Goal: Communication & Community: Answer question/provide support

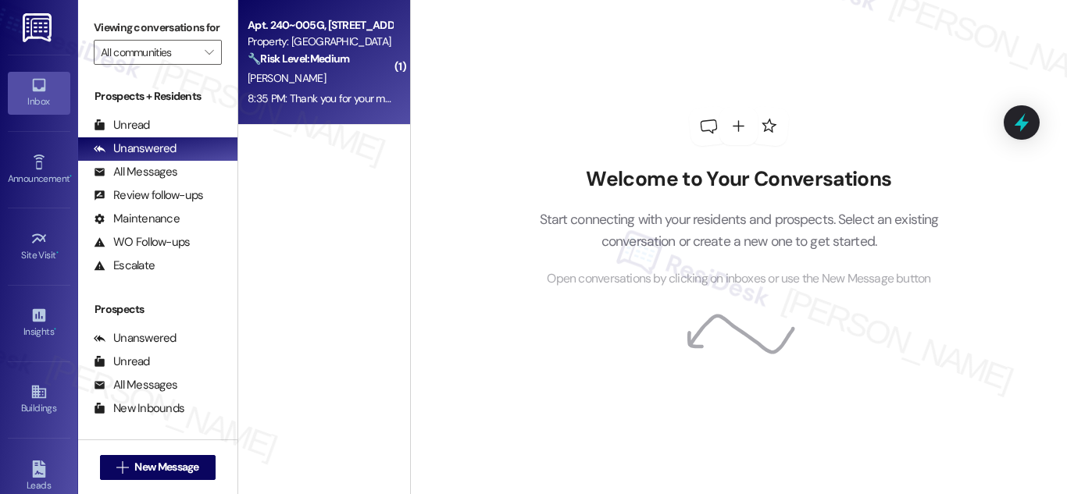
click at [326, 67] on div "🔧 Risk Level: Medium The resident confirmed payment in response to a rent remin…" at bounding box center [320, 59] width 144 height 16
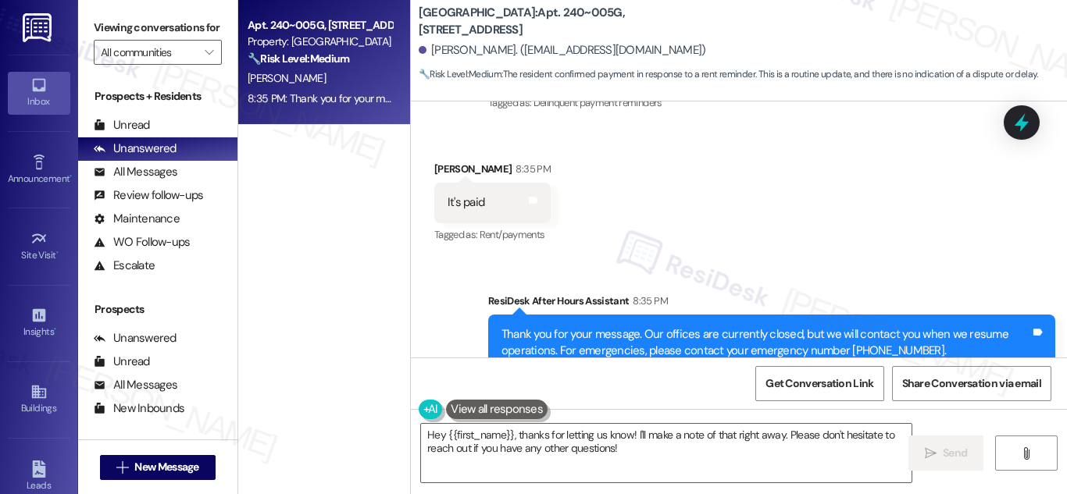
scroll to position [3305, 0]
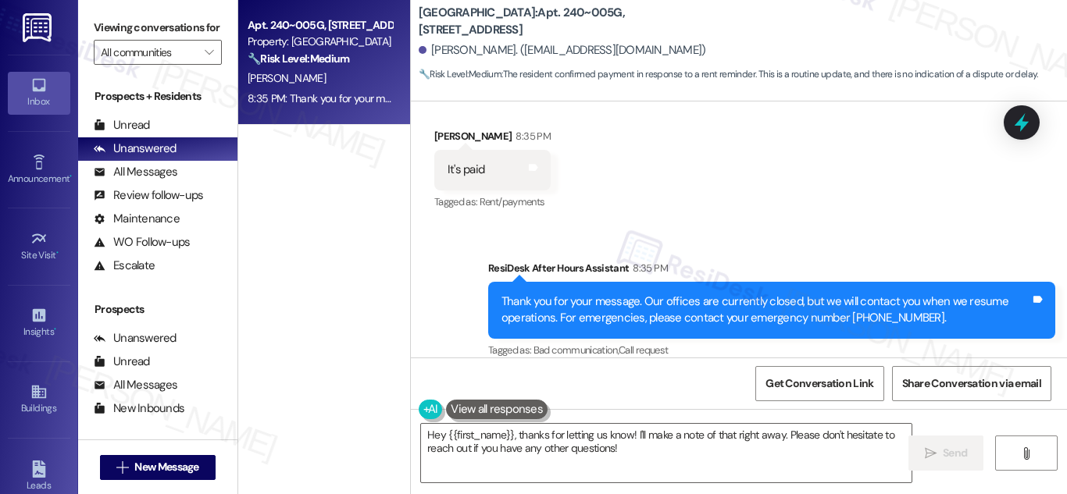
click at [338, 68] on div "Apt. 240~005G, [STREET_ADDRESS] Property: [GEOGRAPHIC_DATA] 🔧 Risk Level: Mediu…" at bounding box center [320, 42] width 148 height 53
click at [321, 56] on strong "🔧 Risk Level: Medium" at bounding box center [299, 59] width 102 height 14
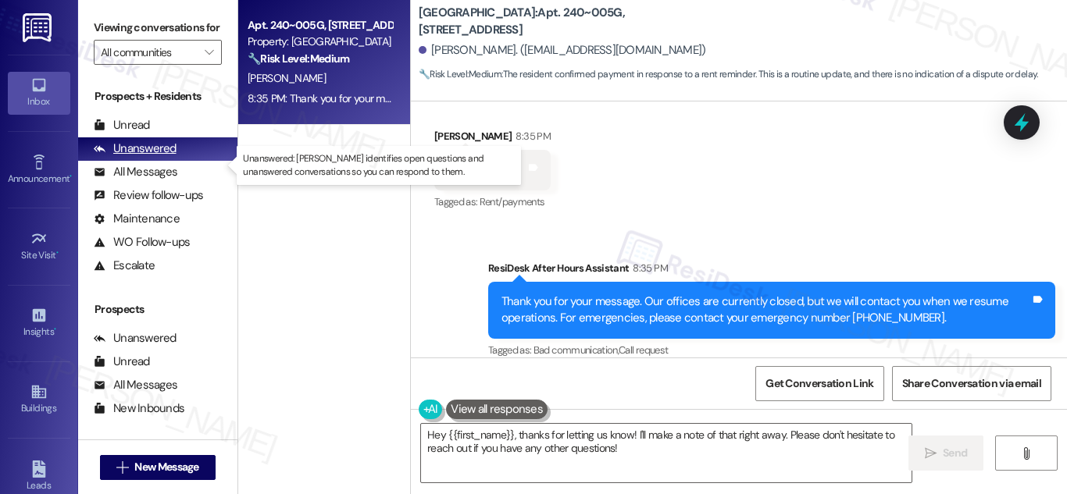
click at [173, 157] on div "Unanswered" at bounding box center [135, 149] width 83 height 16
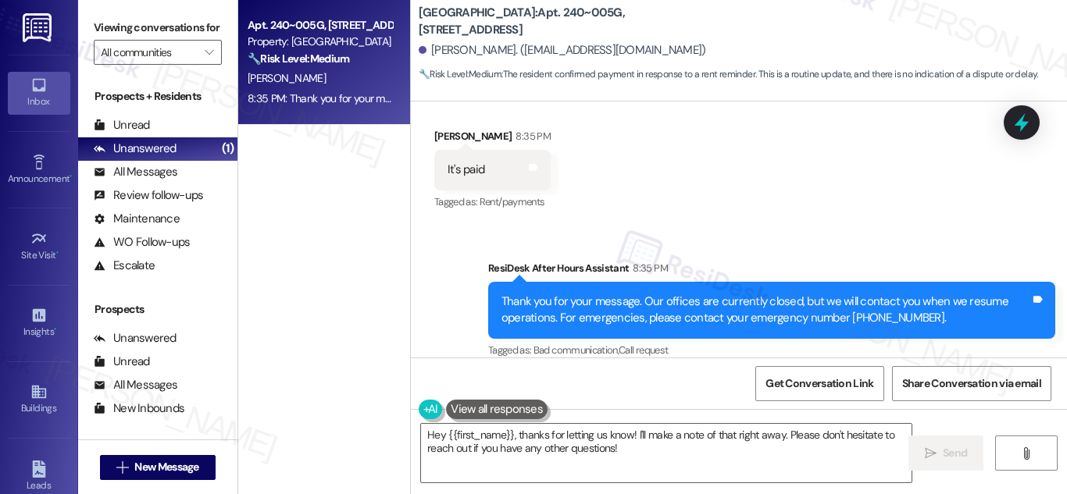
click at [479, 162] on div "It's paid" at bounding box center [466, 170] width 37 height 16
drag, startPoint x: 479, startPoint y: 152, endPoint x: 420, endPoint y: 155, distance: 58.7
click at [423, 155] on div "Received via SMS [PERSON_NAME] 8:35 PM It's paid Tags and notes Tagged as: Rent…" at bounding box center [493, 170] width 140 height 109
copy div "It's paid Tags and notes"
click at [630, 455] on textarea "Hey {{first_name}}, thanks for letting us know! I'll make a note of that right …" at bounding box center [666, 453] width 490 height 59
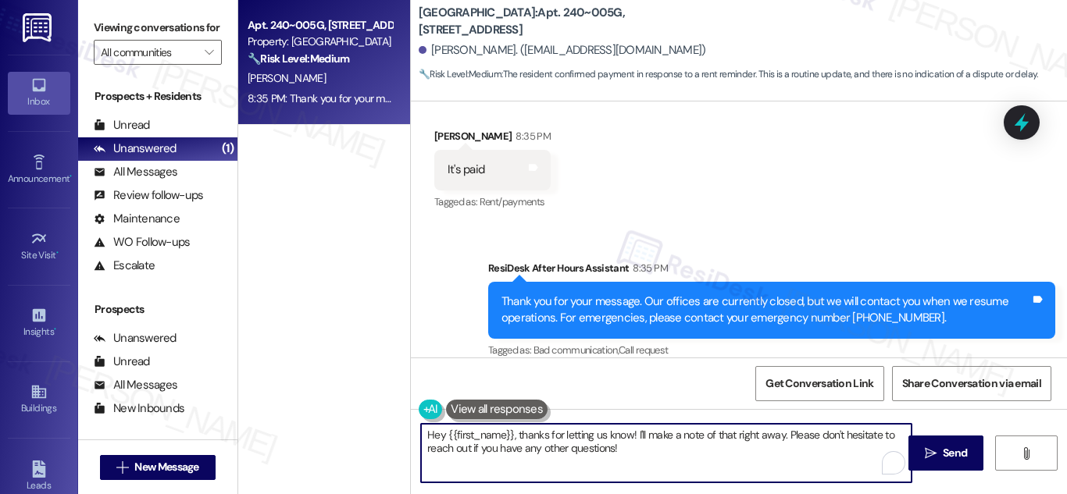
click at [739, 435] on textarea "Hey {{first_name}}, thanks for letting us know! I'll make a note of that right …" at bounding box center [666, 453] width 490 height 59
drag, startPoint x: 739, startPoint y: 435, endPoint x: 775, endPoint y: 437, distance: 36.0
click at [777, 434] on textarea "Hey {{first_name}}, thanks for letting us know! I'll make a note of that right …" at bounding box center [666, 453] width 490 height 59
type textarea "Hey {{first_name}}, thanks for letting us know! I'll make a note of that. Pleas…"
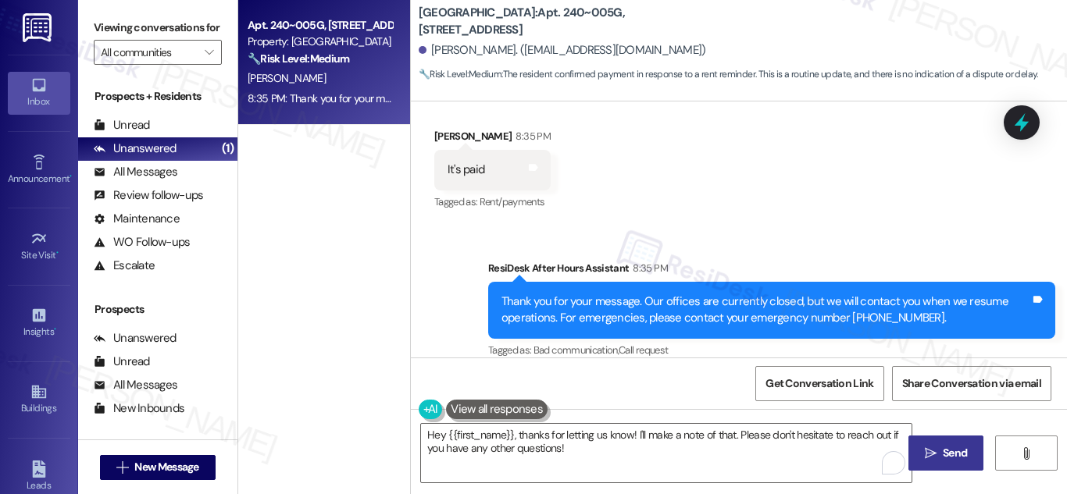
click at [952, 453] on span "Send" at bounding box center [955, 453] width 24 height 16
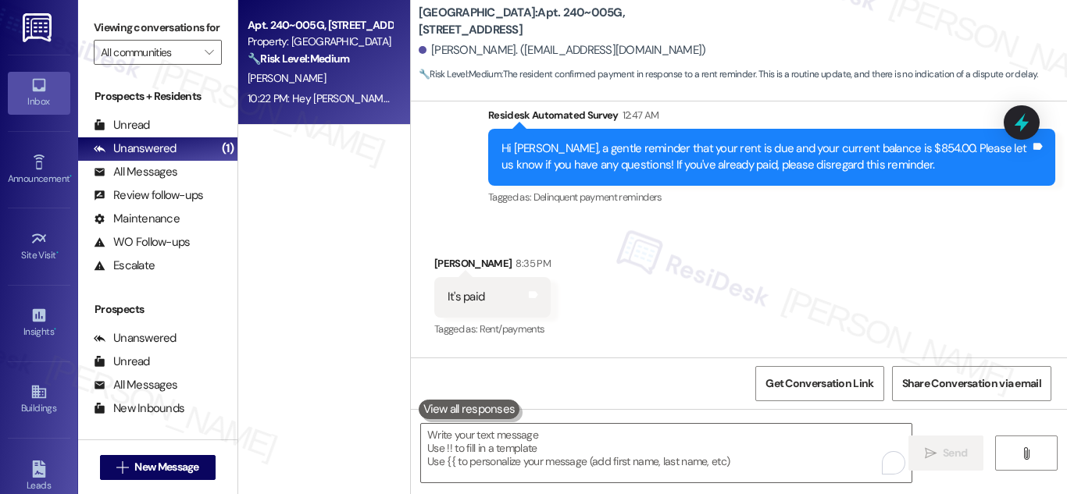
scroll to position [3431, 0]
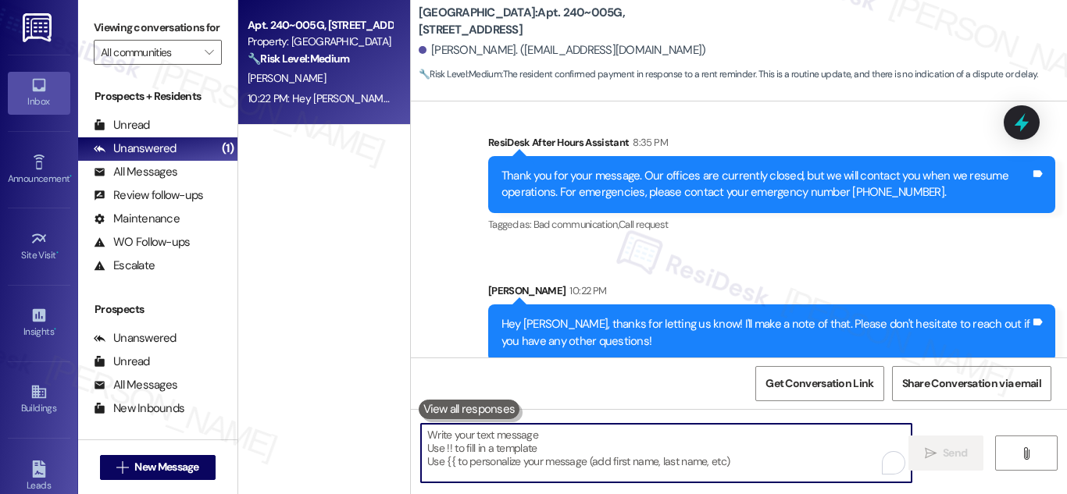
click at [806, 464] on textarea "To enrich screen reader interactions, please activate Accessibility in Grammarl…" at bounding box center [666, 453] width 490 height 59
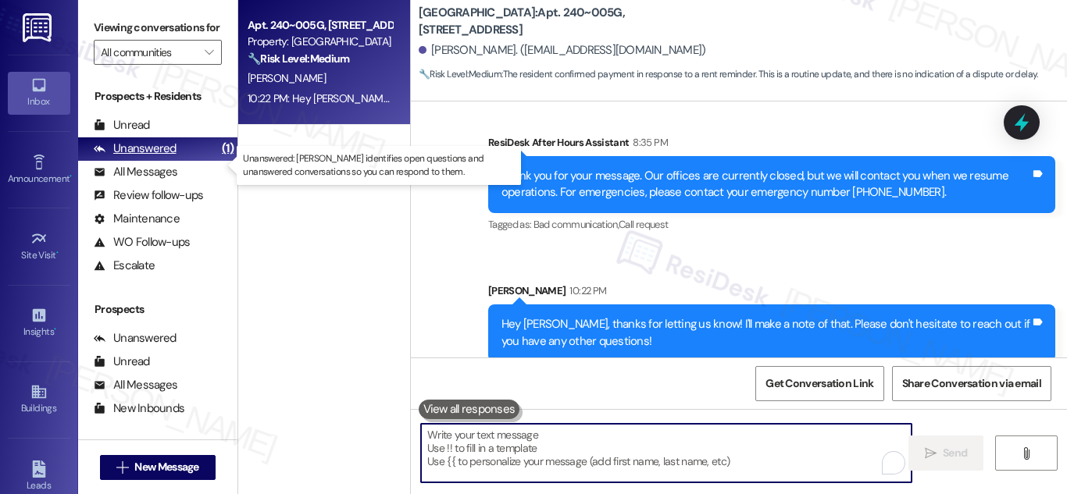
click at [148, 157] on div "Unanswered" at bounding box center [135, 149] width 83 height 16
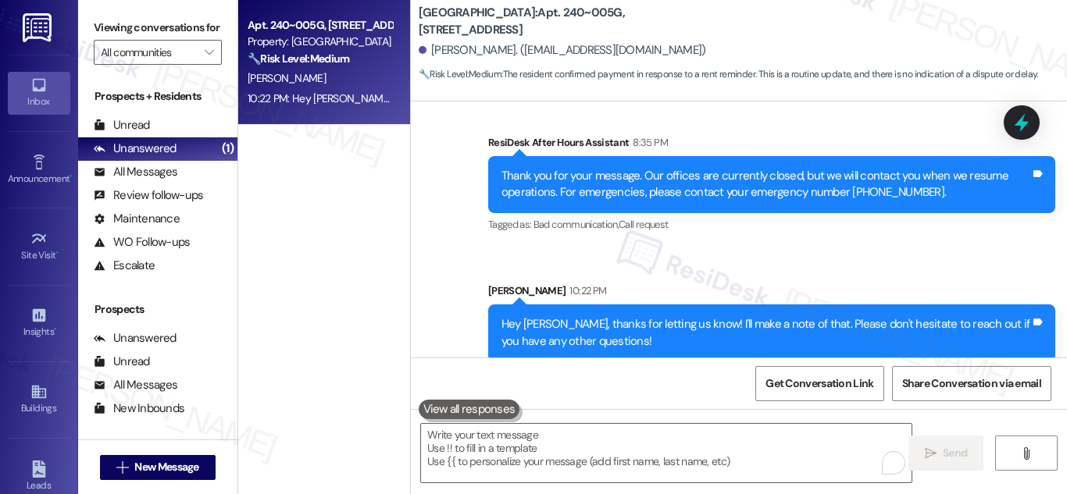
click at [323, 51] on div "🔧 Risk Level: Medium The resident confirmed payment in response to a rent remin…" at bounding box center [320, 59] width 144 height 16
click at [295, 56] on strong "🔧 Risk Level: Medium" at bounding box center [299, 59] width 102 height 14
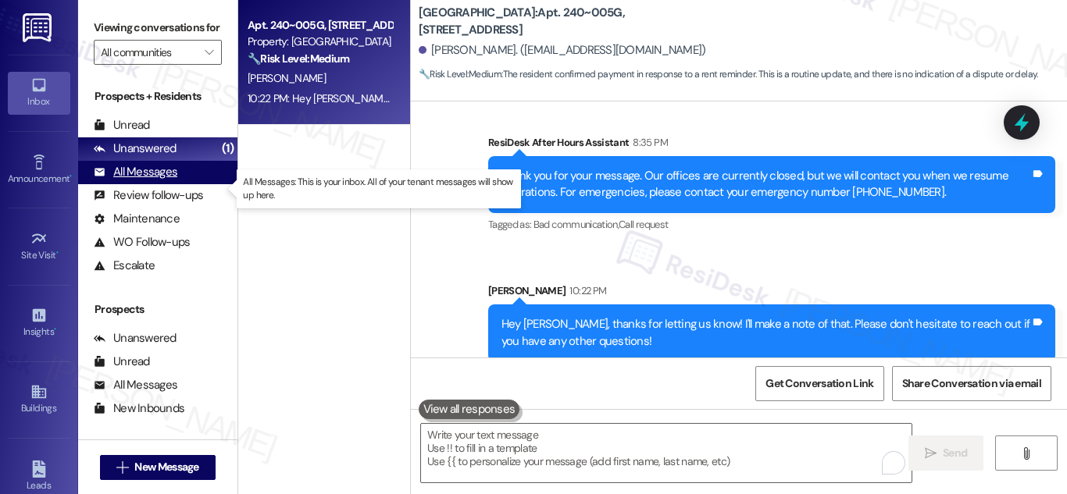
click at [143, 180] on div "All Messages" at bounding box center [136, 172] width 84 height 16
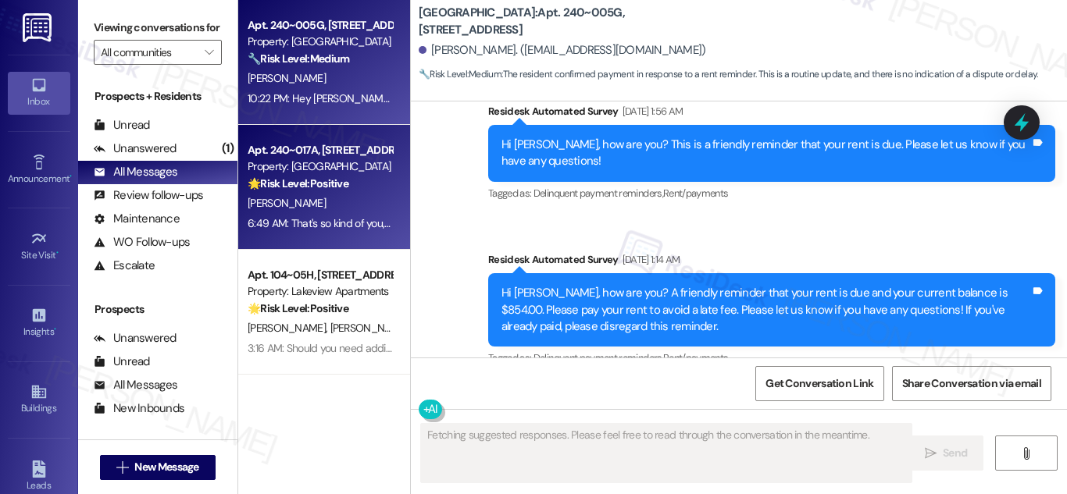
scroll to position [3156, 0]
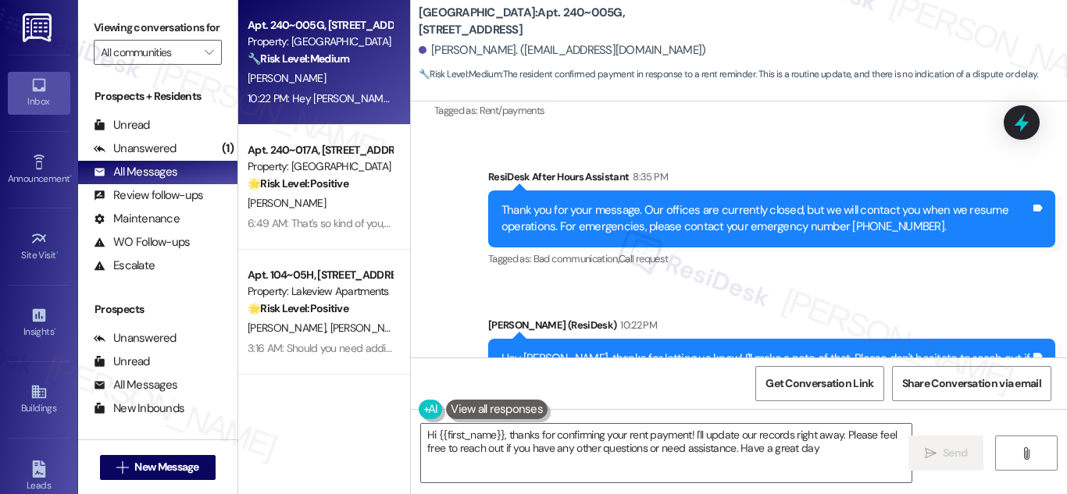
type textarea "Hi {{first_name}}, thanks for confirming your rent payment! I'll update our rec…"
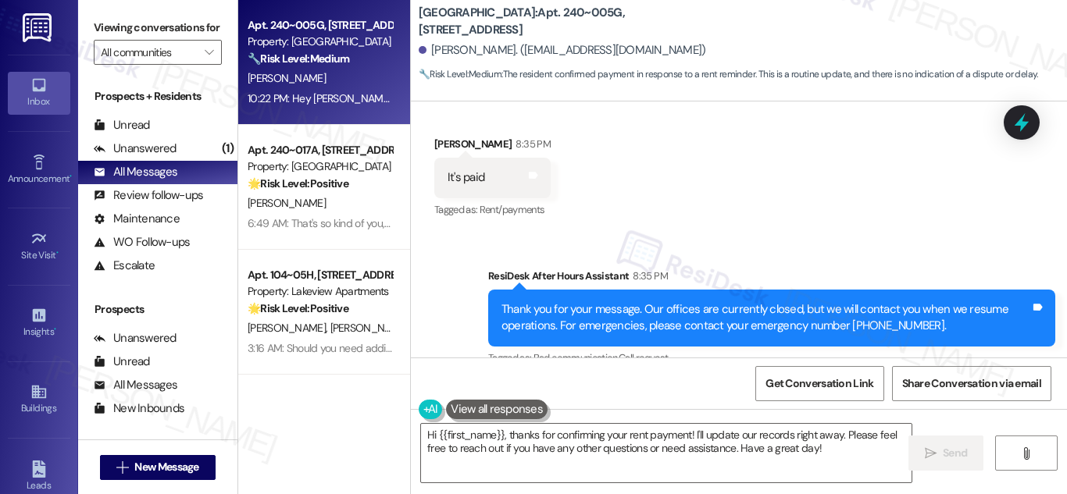
scroll to position [3219, 0]
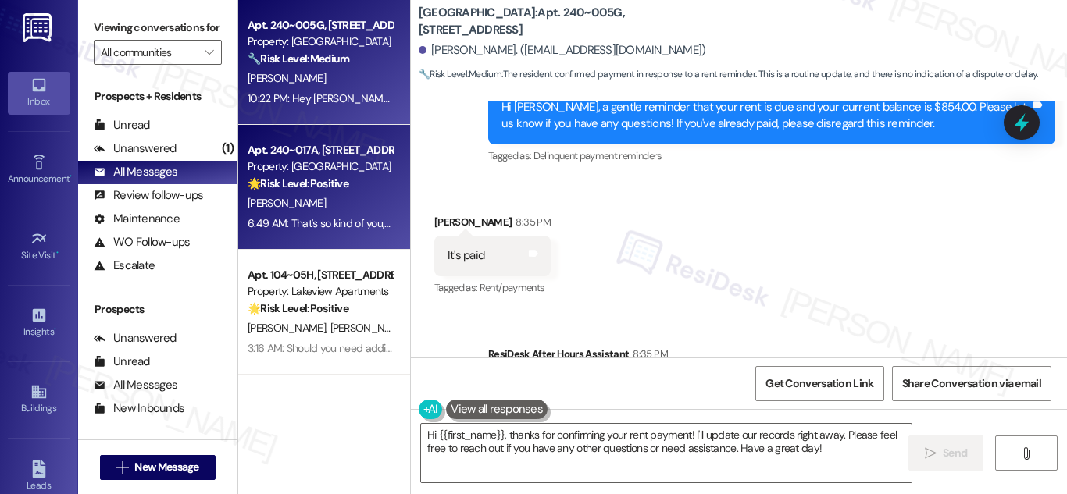
click at [309, 170] on div "Property: [GEOGRAPHIC_DATA]" at bounding box center [320, 167] width 144 height 16
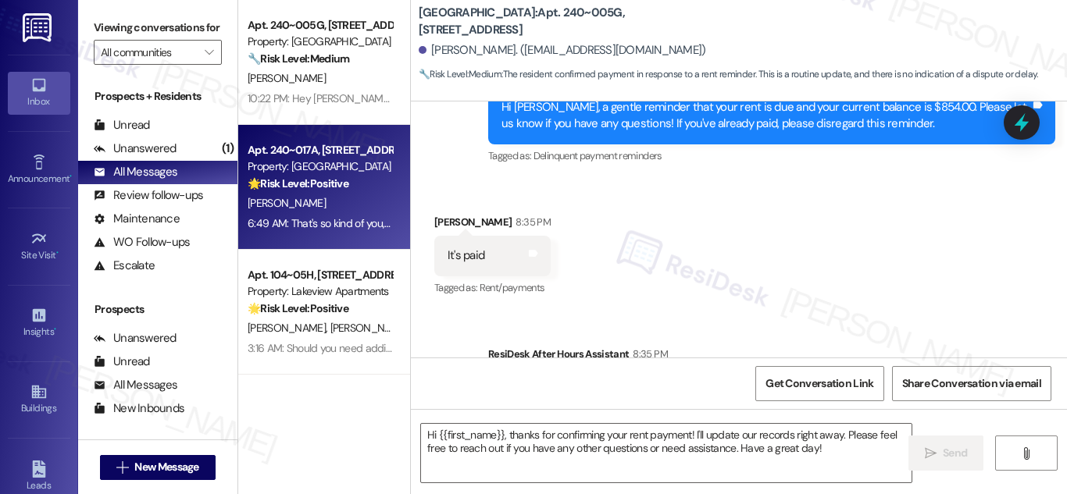
type textarea "Fetching suggested responses. Please feel free to read through the conversation…"
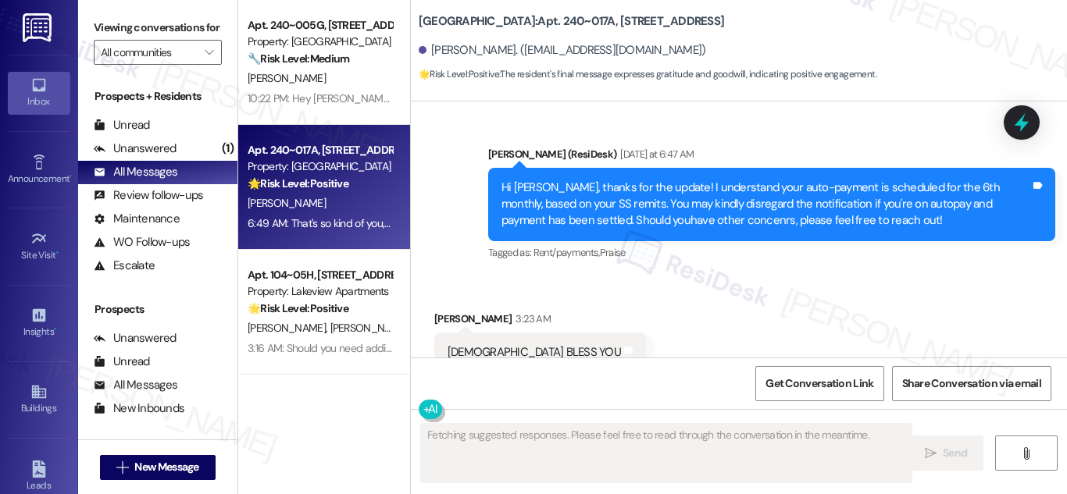
scroll to position [4485, 0]
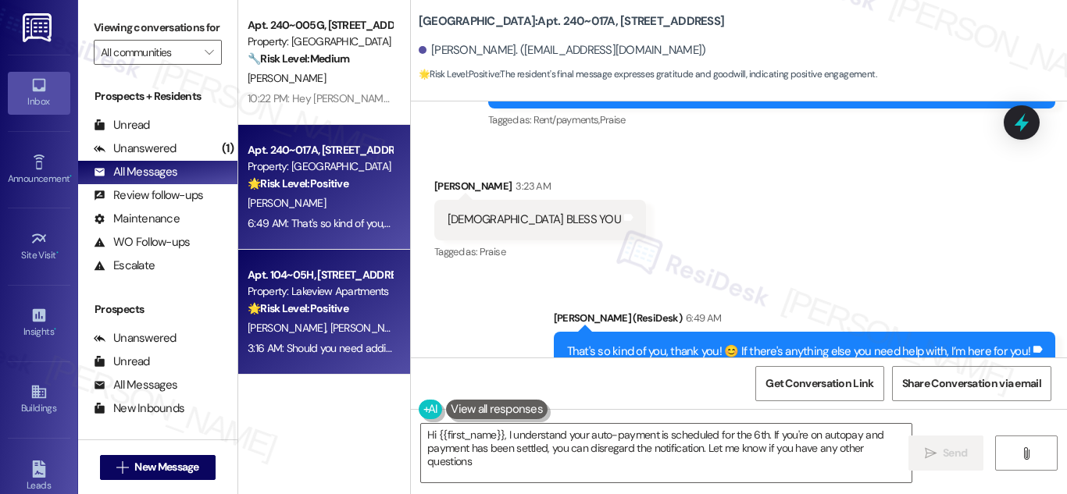
type textarea "Hi {{first_name}}, I understand your auto-payment is scheduled for the 6th. If …"
click at [316, 312] on strong "🌟 Risk Level: Positive" at bounding box center [298, 308] width 101 height 14
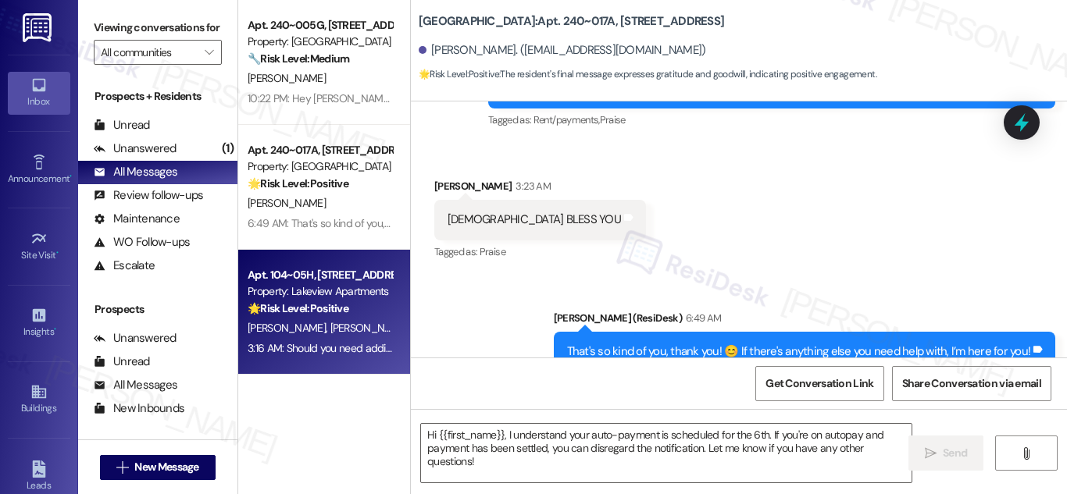
type textarea "Fetching suggested responses. Please feel free to read through the conversation…"
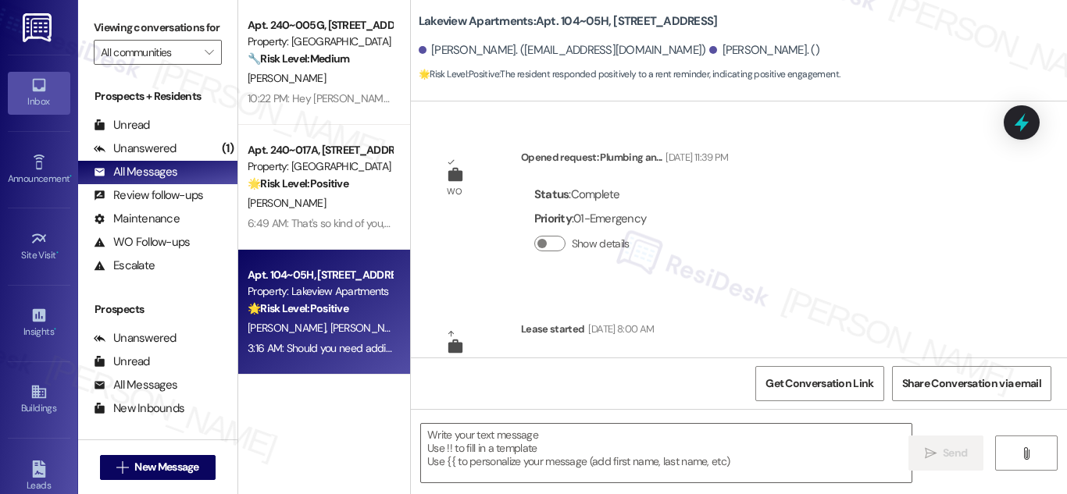
scroll to position [5061, 0]
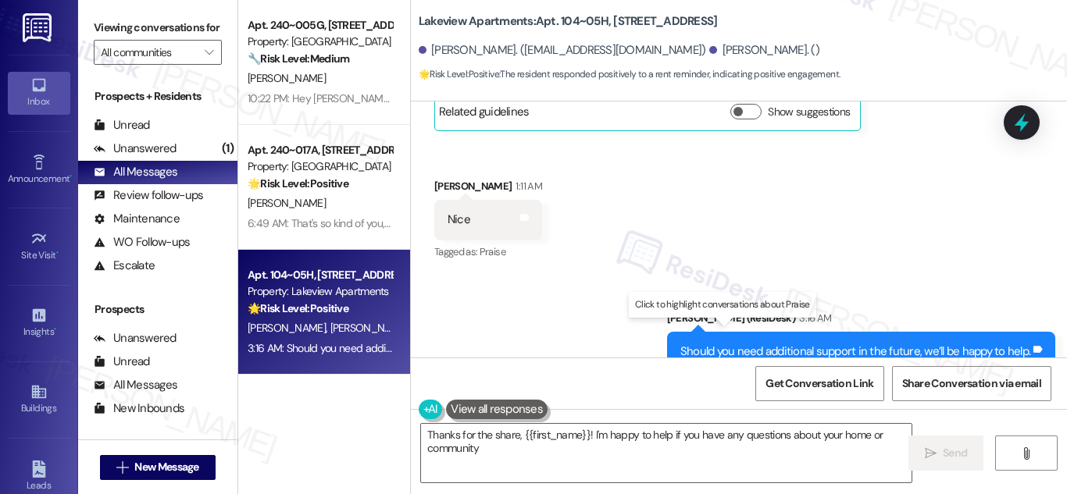
type textarea "Thanks for the share, {{first_name}}! I'm happy to help if you have any questio…"
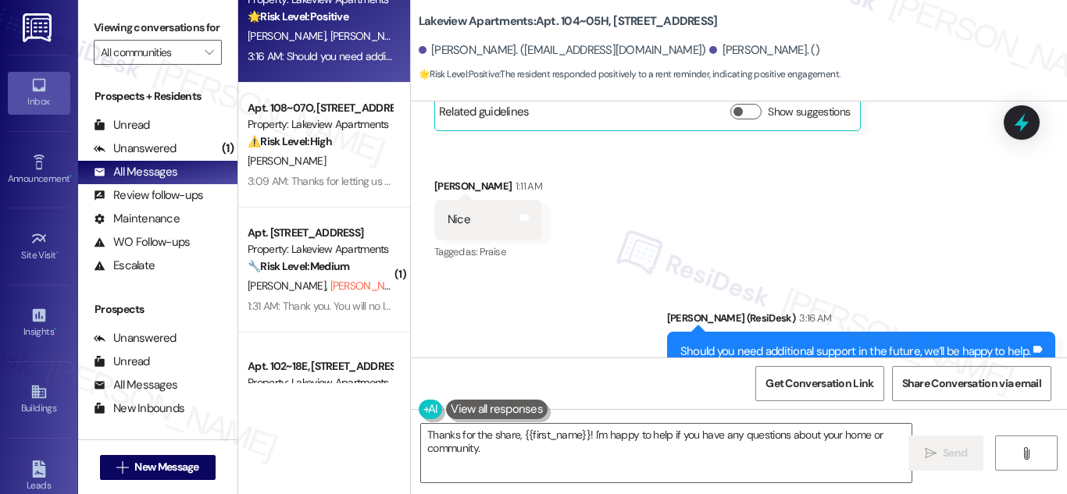
scroll to position [234, 0]
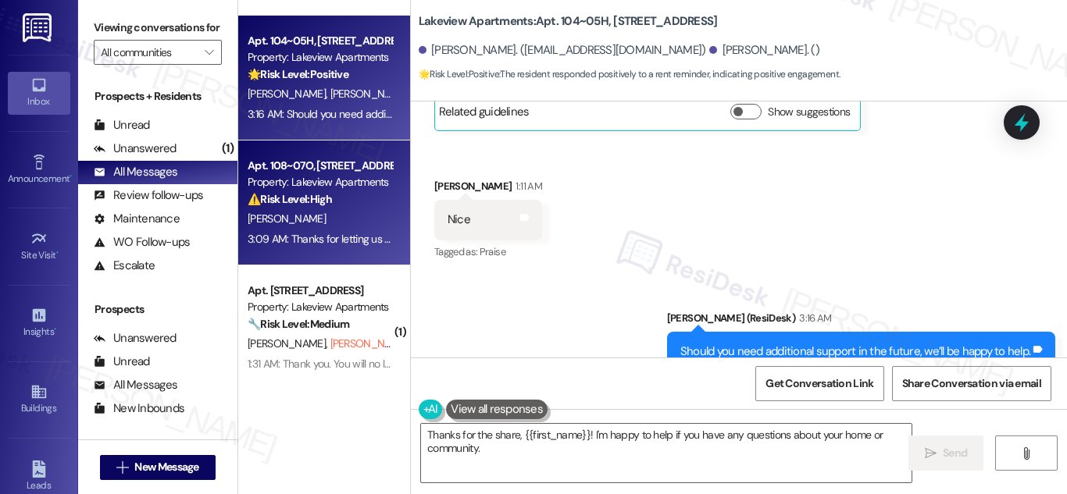
click at [345, 169] on div "Apt. 108~07O, [STREET_ADDRESS]" at bounding box center [320, 166] width 144 height 16
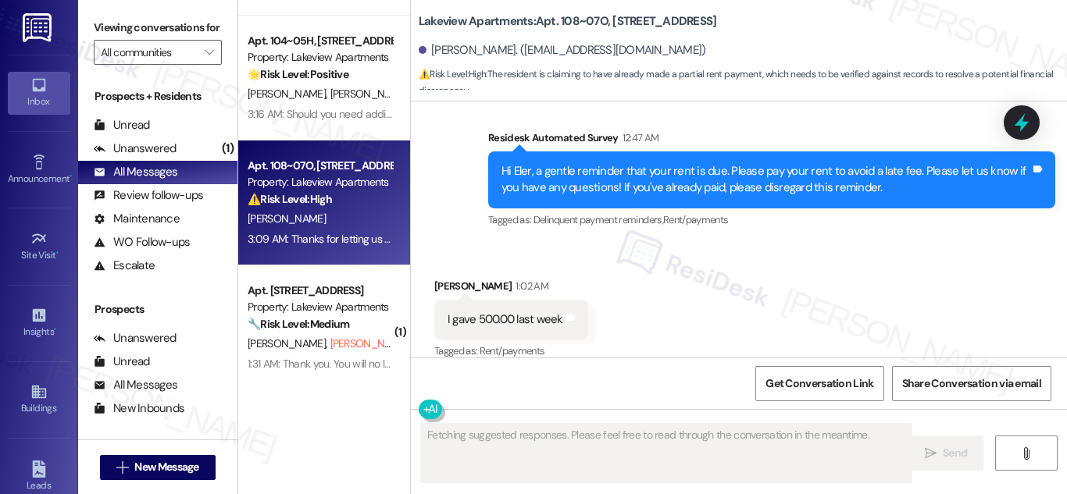
scroll to position [5254, 0]
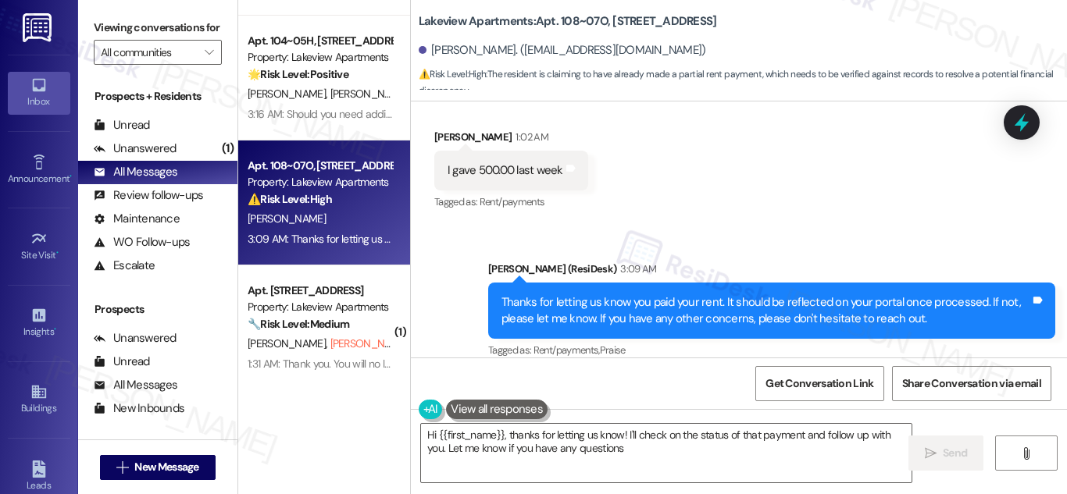
type textarea "Hi {{first_name}}, thanks for letting us know! I'll check on the status of that…"
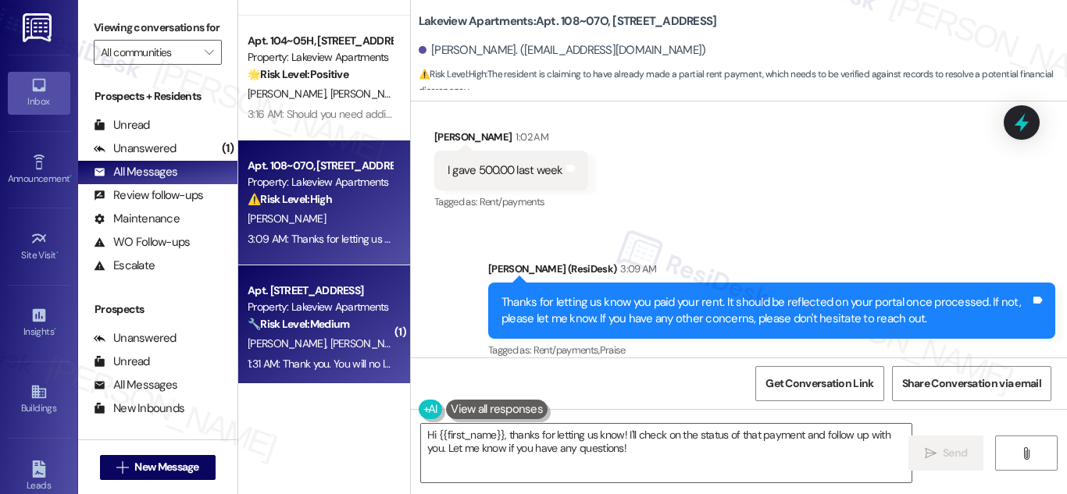
click at [325, 295] on div "Apt. [STREET_ADDRESS]" at bounding box center [320, 291] width 144 height 16
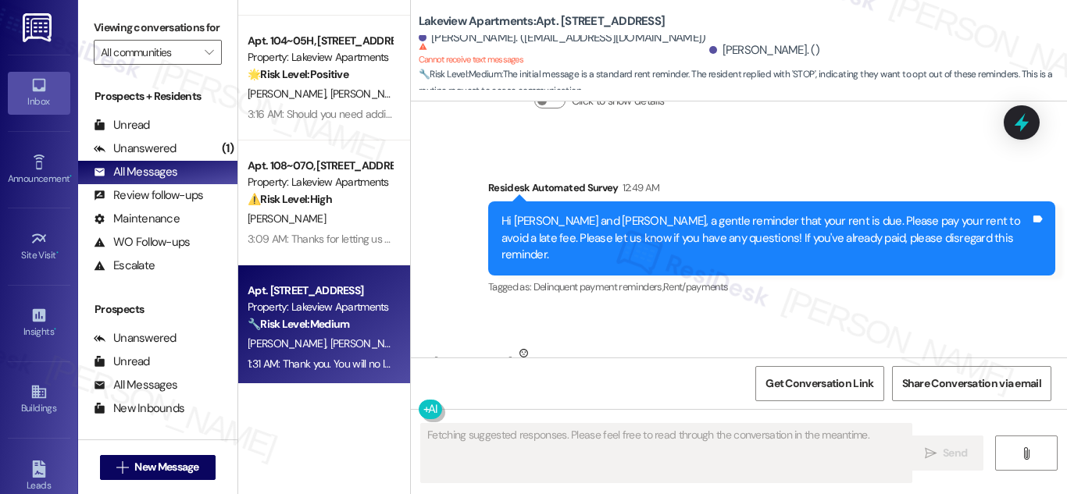
scroll to position [3452, 0]
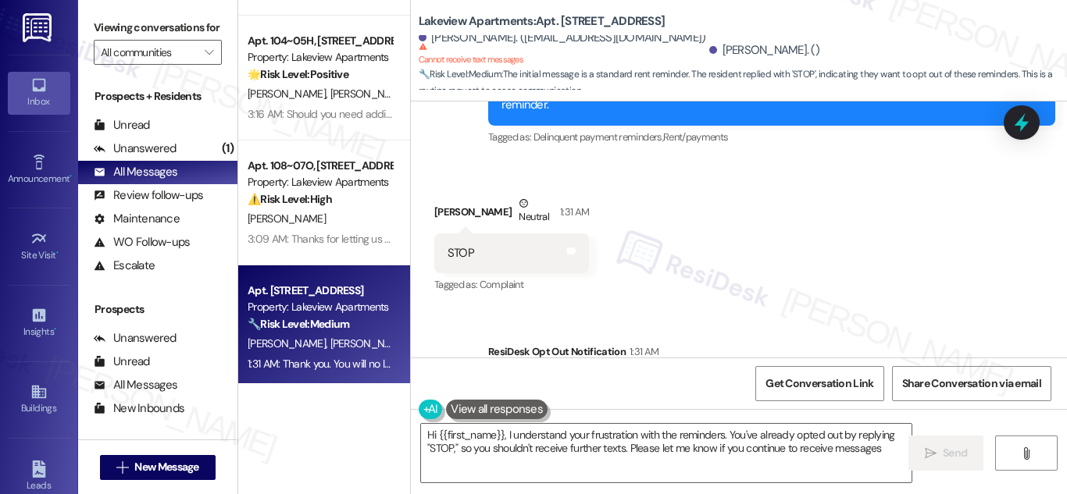
type textarea "Hi {{first_name}}, I understand your frustration with the reminders. You've alr…"
click at [323, 315] on div "Property: Lakeview Apartments" at bounding box center [320, 307] width 144 height 16
